Goal: Task Accomplishment & Management: Manage account settings

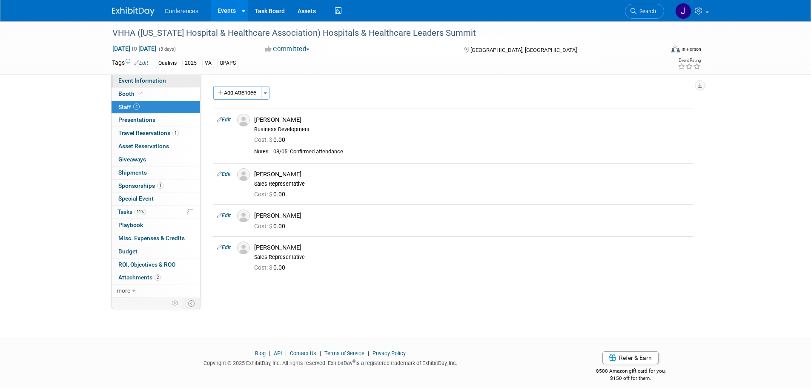
click at [125, 77] on span "Event Information" at bounding box center [142, 80] width 48 height 7
select select "Qualivis"
select select "Karina"
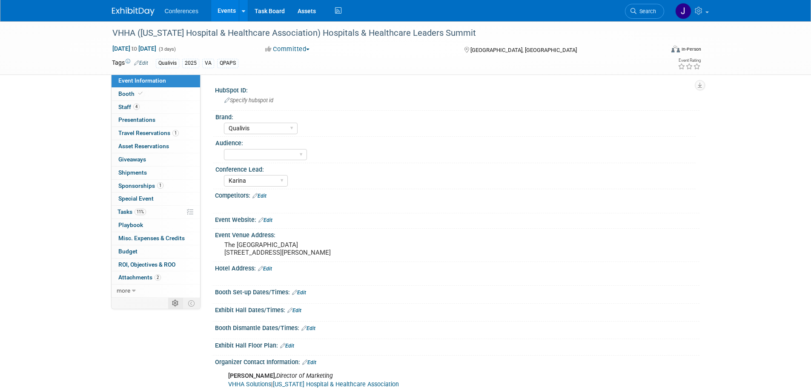
click at [176, 302] on icon at bounding box center [175, 303] width 6 height 6
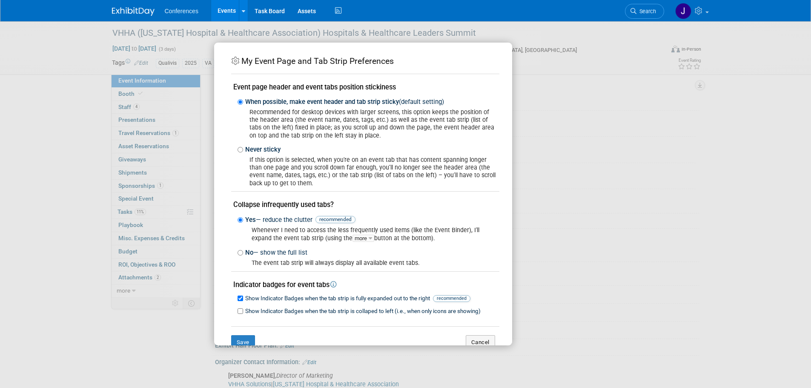
click at [581, 163] on div "My Event Page and Tab Strip Preferences Event page header and event tabs positi…" at bounding box center [405, 194] width 383 height 303
click at [532, 22] on div "My Event Page and Tab Strip Preferences Event page header and event tabs positi…" at bounding box center [405, 194] width 811 height 388
click at [230, 11] on link "Events" at bounding box center [226, 10] width 31 height 21
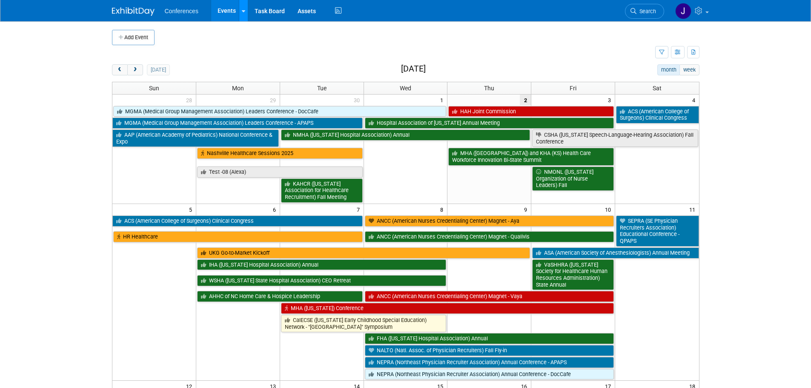
click at [246, 14] on link at bounding box center [243, 10] width 9 height 21
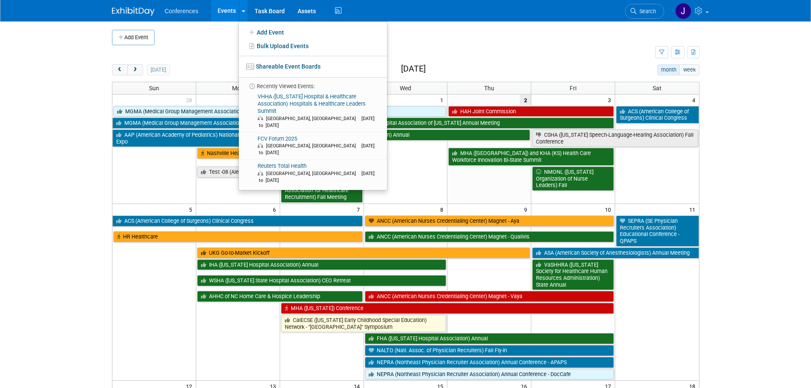
click at [589, 47] on td at bounding box center [383, 52] width 543 height 15
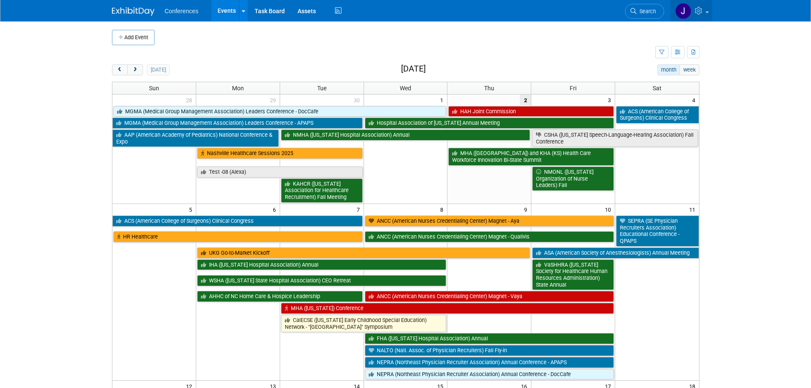
click at [702, 16] on link at bounding box center [691, 10] width 42 height 21
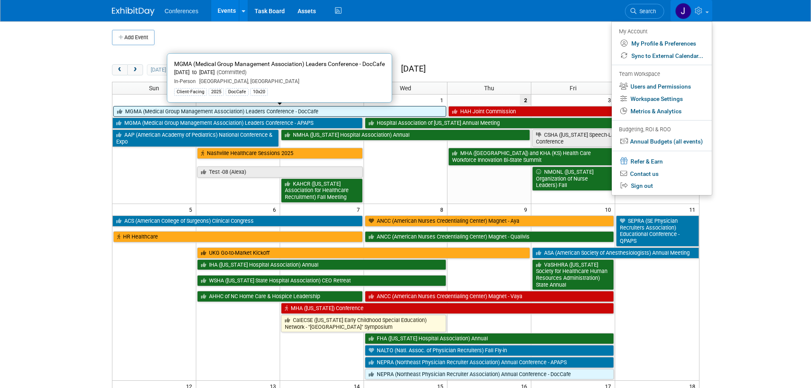
click at [186, 114] on link "MGMA (Medical Group Management Association) Leaders Conference - DocCafe" at bounding box center [279, 111] width 333 height 11
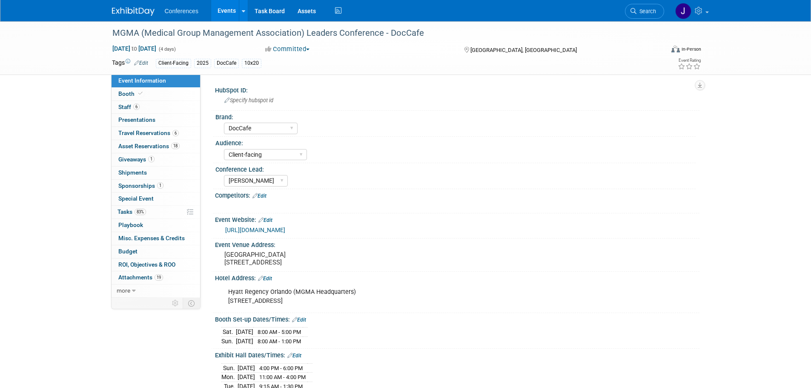
select select "DocCafe"
select select "Client-facing"
select select "[PERSON_NAME]"
click at [126, 97] on span "Booth" at bounding box center [131, 93] width 26 height 7
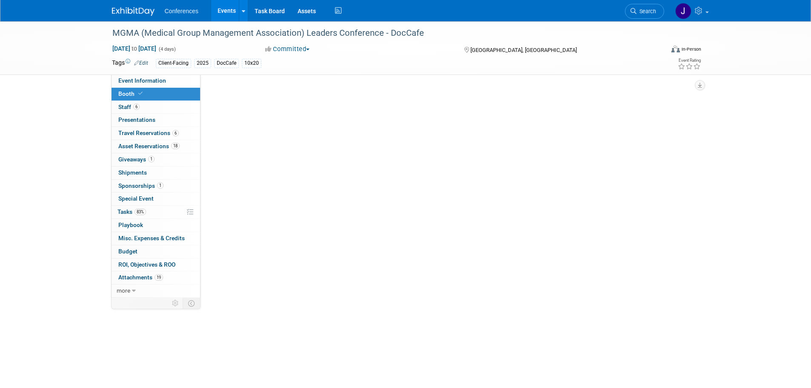
select select "10'x20'"
select select "Yes"
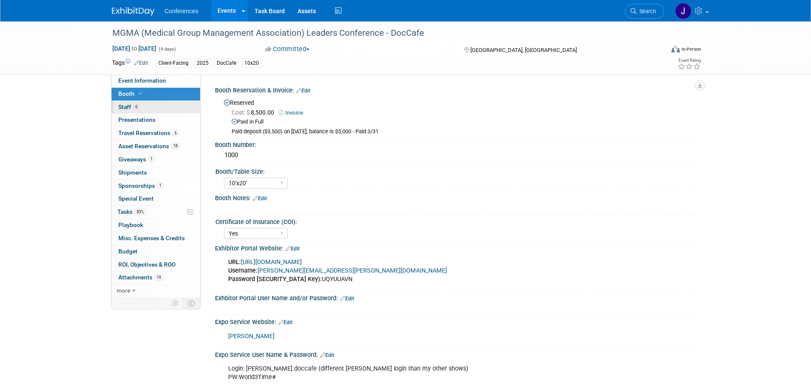
click at [127, 107] on span "Staff 6" at bounding box center [128, 106] width 21 height 7
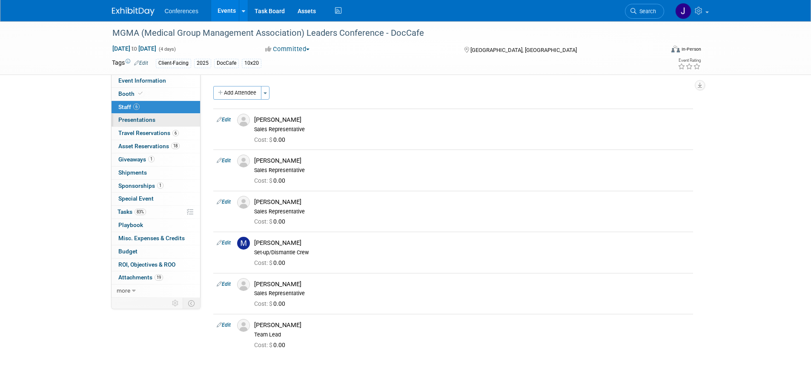
click at [129, 119] on span "Presentations 0" at bounding box center [136, 119] width 37 height 7
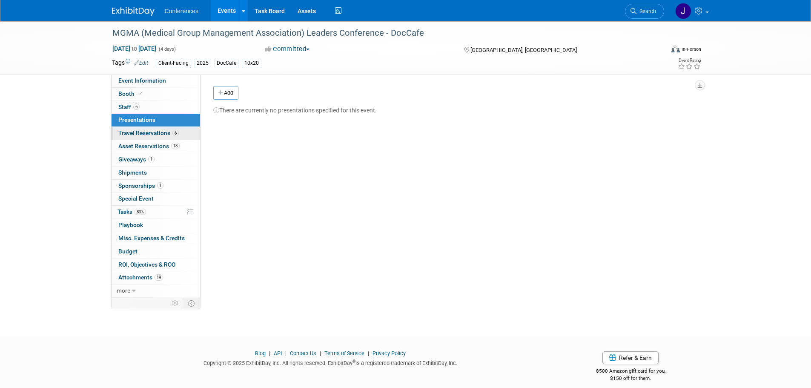
click at [130, 132] on span "Travel Reservations 6" at bounding box center [148, 132] width 60 height 7
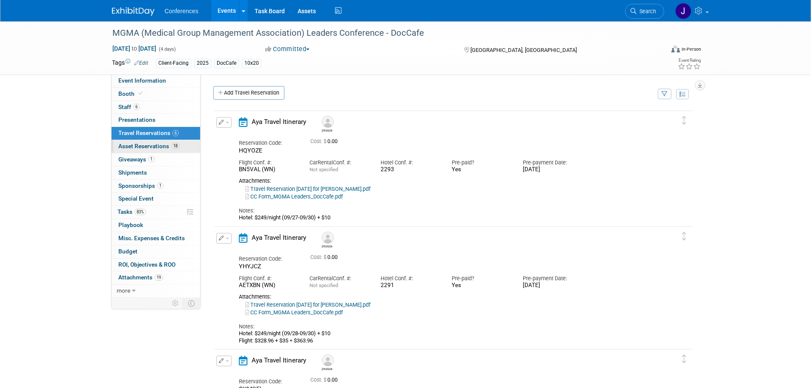
click at [130, 148] on span "Asset Reservations 18" at bounding box center [148, 146] width 61 height 7
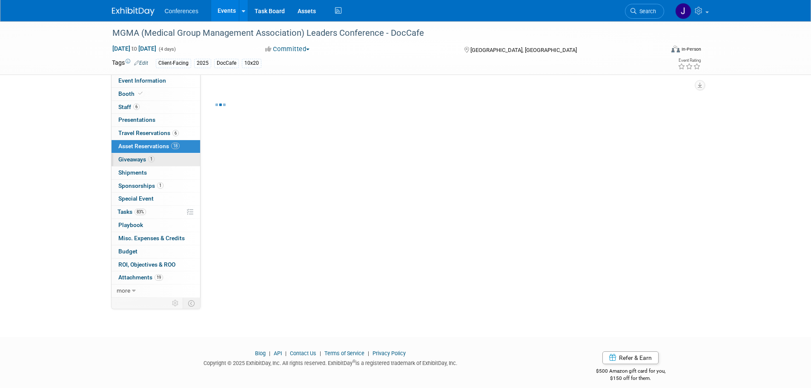
click at [130, 157] on span "Giveaways 1" at bounding box center [136, 159] width 36 height 7
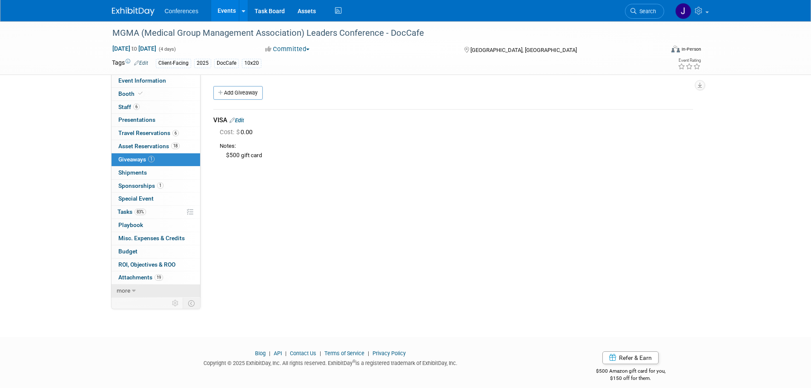
click at [129, 287] on span "more" at bounding box center [124, 290] width 14 height 7
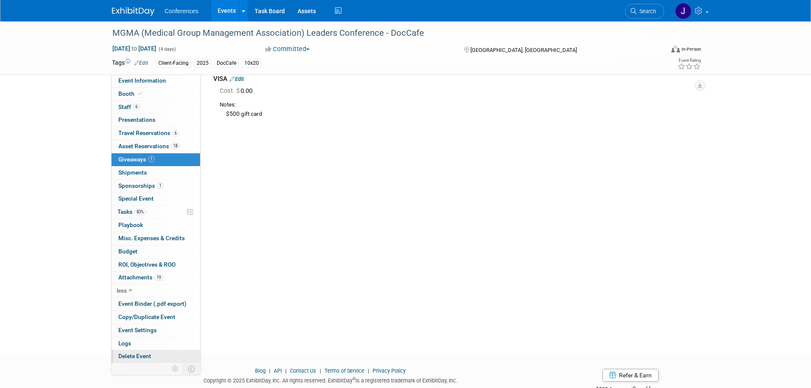
scroll to position [42, 0]
click at [139, 331] on span "Event Settings" at bounding box center [137, 329] width 38 height 7
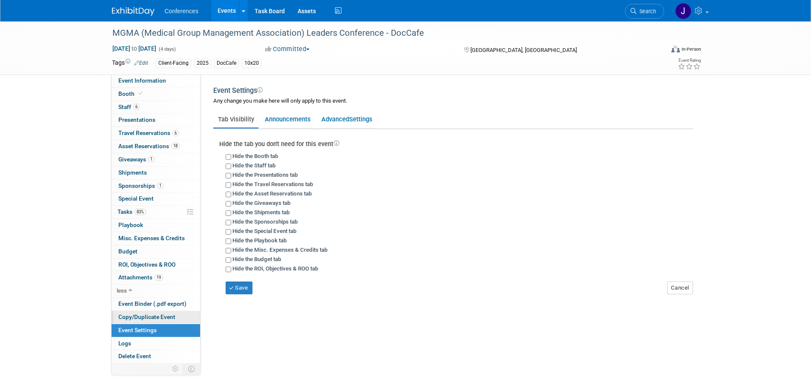
click at [139, 318] on span "Copy/Duplicate Event" at bounding box center [146, 316] width 57 height 7
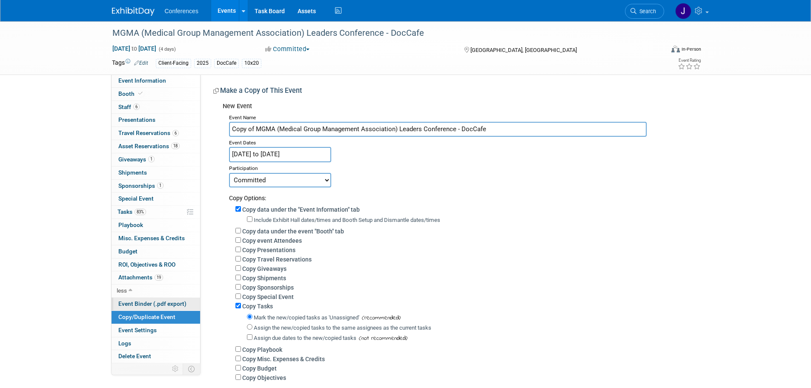
click at [140, 303] on span "Event Binder (.pdf export)" at bounding box center [152, 303] width 68 height 7
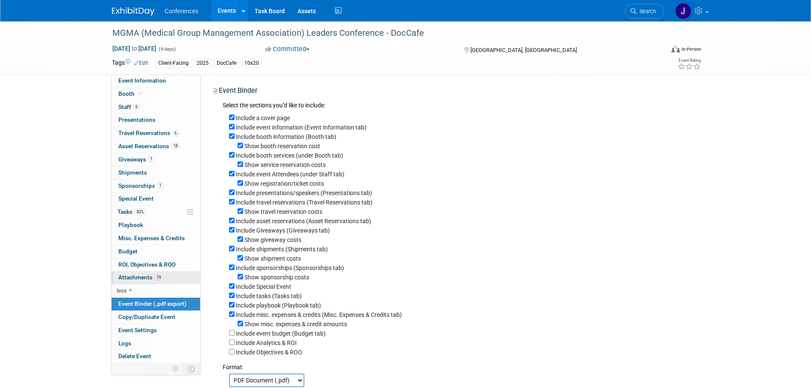
click at [135, 281] on link "19 Attachments 19" at bounding box center [155, 277] width 89 height 13
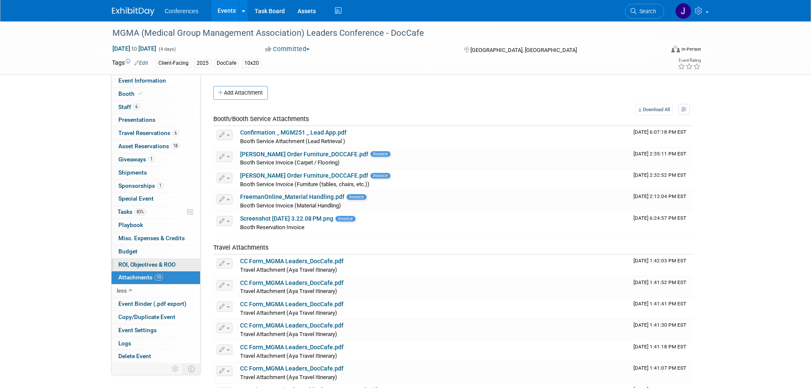
click at [134, 261] on span "ROI, Objectives & ROO 0" at bounding box center [146, 264] width 57 height 7
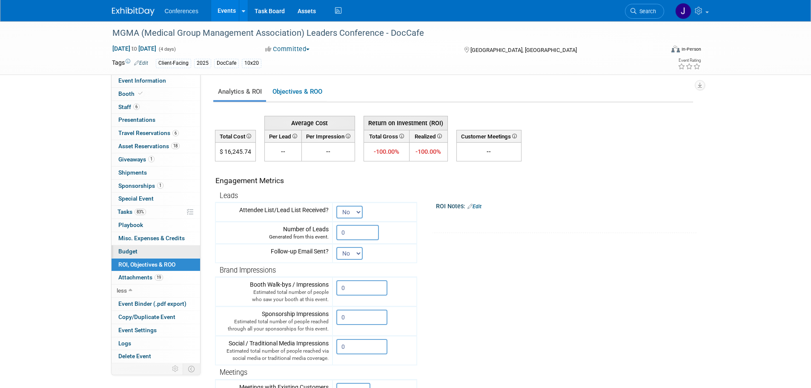
click at [122, 249] on span "Budget" at bounding box center [127, 251] width 19 height 7
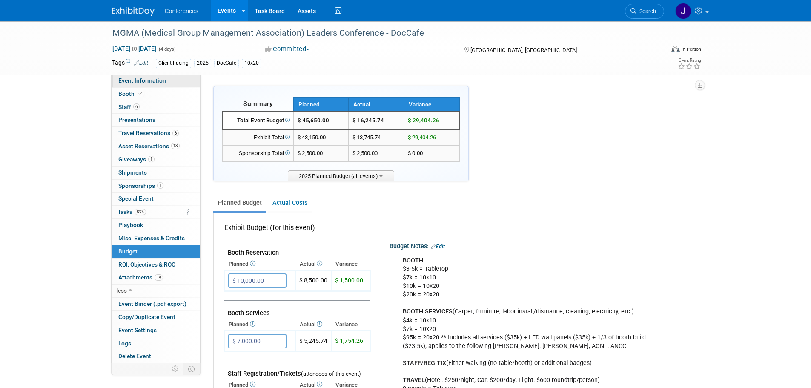
click at [135, 84] on link "Event Information" at bounding box center [155, 80] width 89 height 13
select select "DocCafe"
select select "Client-facing"
select select "[PERSON_NAME]"
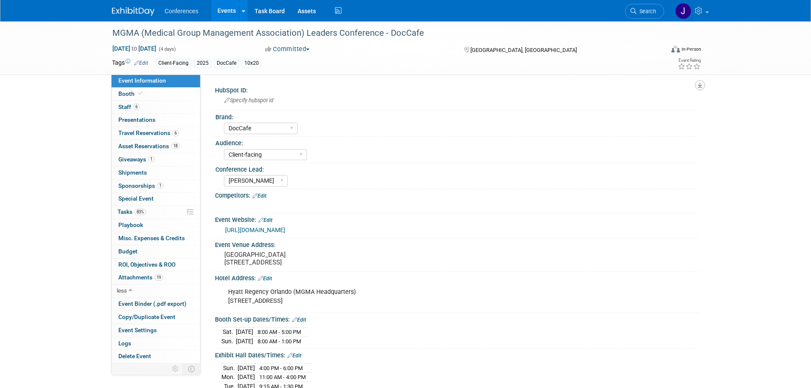
click at [699, 83] on icon "button" at bounding box center [699, 86] width 4 height 6
click at [671, 109] on link "Export tab to PDF" at bounding box center [661, 110] width 71 height 12
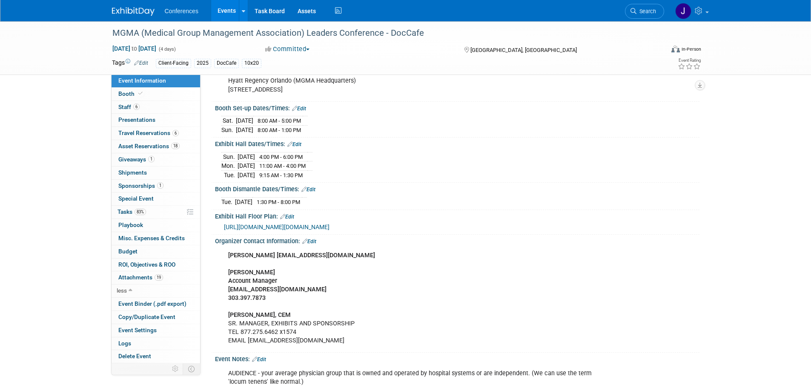
scroll to position [212, 0]
click at [130, 9] on img at bounding box center [133, 11] width 43 height 9
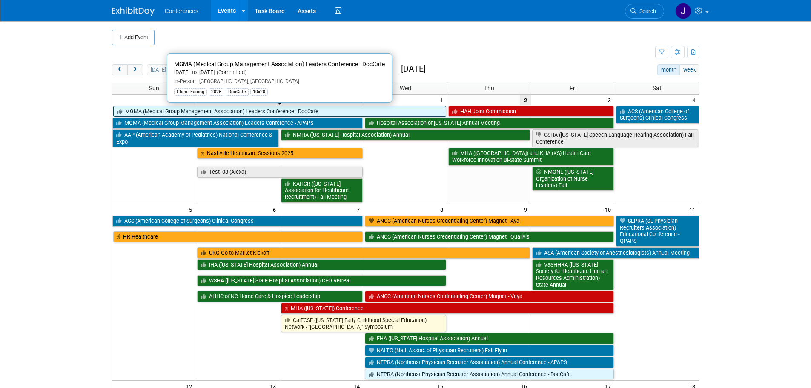
click at [129, 111] on link "MGMA (Medical Group Management Association) Leaders Conference - DocCafe" at bounding box center [279, 111] width 333 height 11
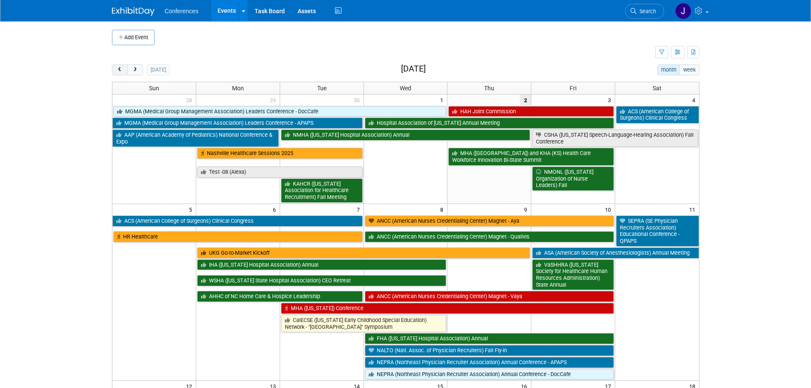
click at [117, 70] on span "prev" at bounding box center [120, 70] width 6 height 6
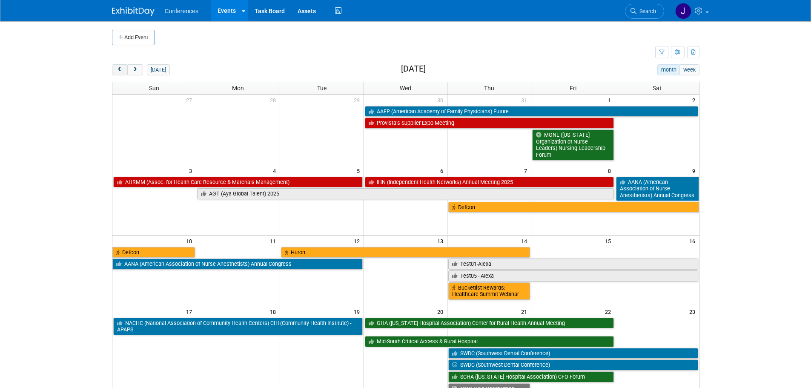
click at [117, 70] on span "prev" at bounding box center [120, 70] width 6 height 6
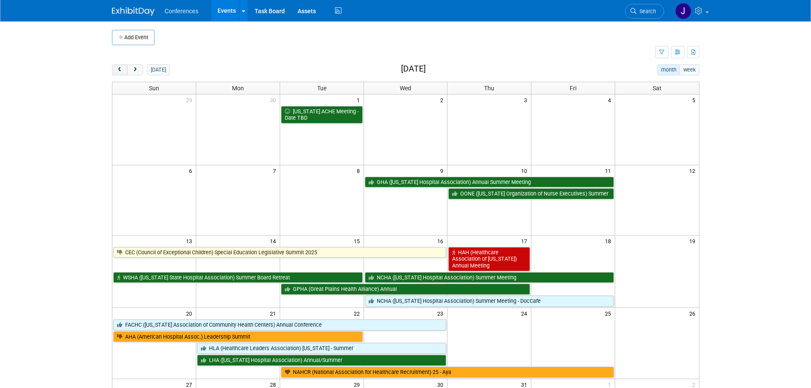
click at [117, 70] on span "prev" at bounding box center [120, 70] width 6 height 6
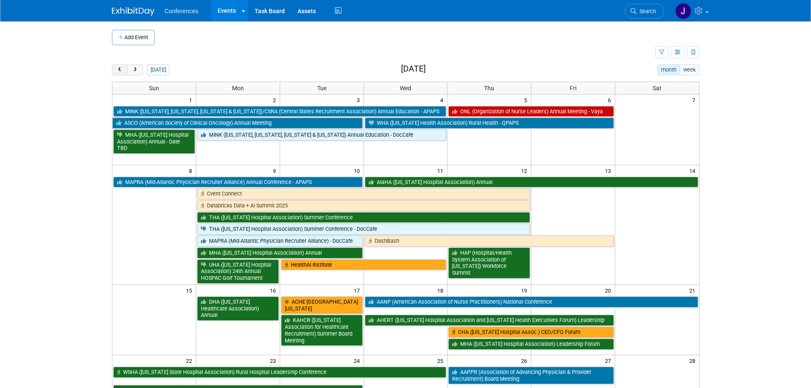
click at [117, 70] on span "prev" at bounding box center [120, 70] width 6 height 6
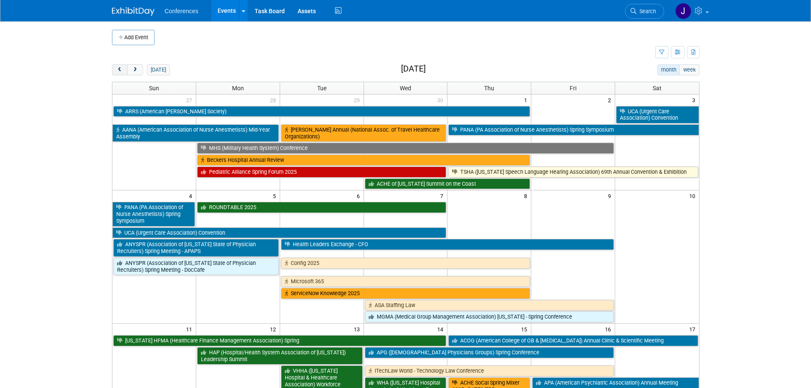
click at [117, 70] on span "prev" at bounding box center [120, 70] width 6 height 6
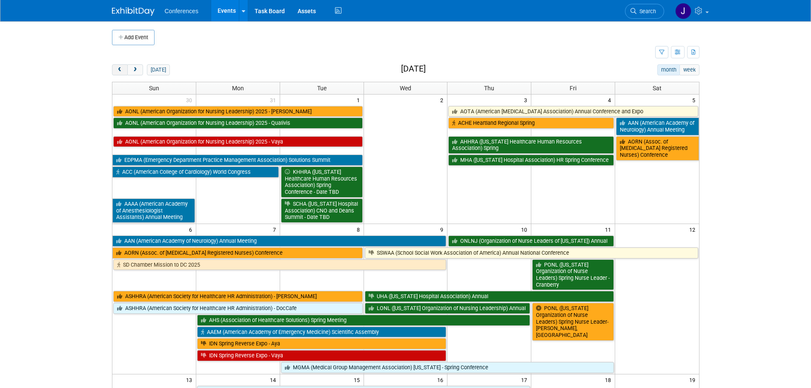
click at [117, 70] on span "prev" at bounding box center [120, 70] width 6 height 6
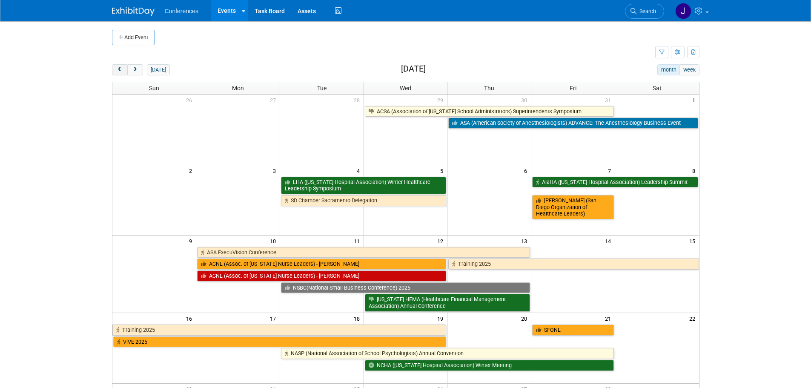
click at [117, 70] on span "prev" at bounding box center [120, 70] width 6 height 6
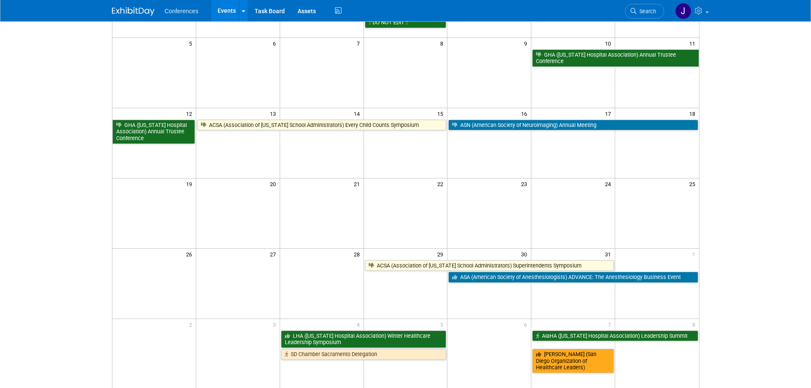
scroll to position [128, 0]
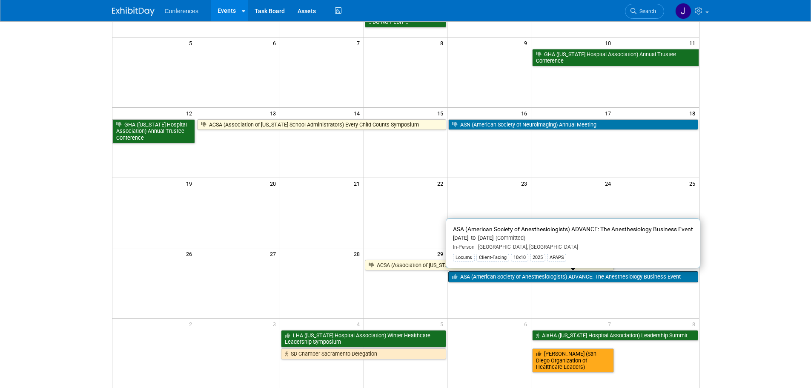
click at [457, 279] on icon at bounding box center [456, 277] width 8 height 6
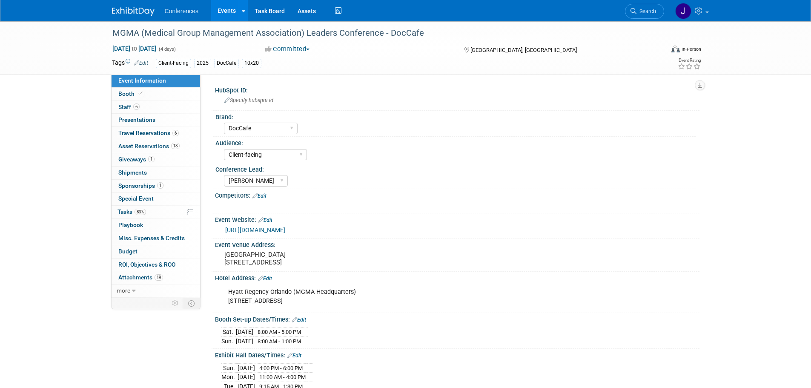
select select "DocCafe"
select select "Client-facing"
select select "[PERSON_NAME]"
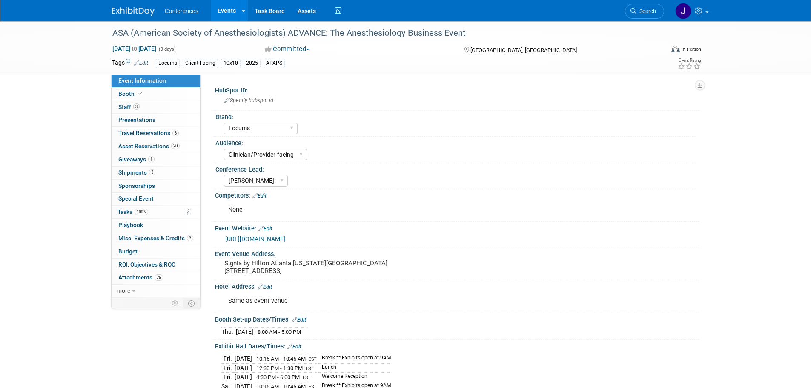
select select "Locums"
select select "Clinician/Provider-facing"
select select "[PERSON_NAME]"
